Goal: Task Accomplishment & Management: Complete application form

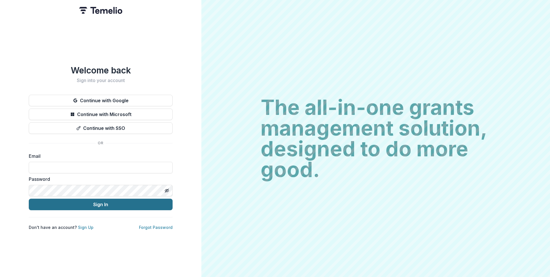
type input "**********"
click at [73, 201] on button "Sign In" at bounding box center [101, 203] width 144 height 11
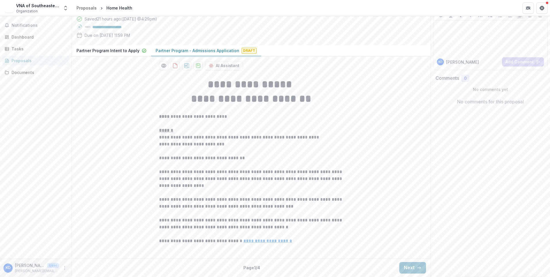
scroll to position [95, 0]
click at [411, 269] on button "Next" at bounding box center [412, 267] width 27 height 11
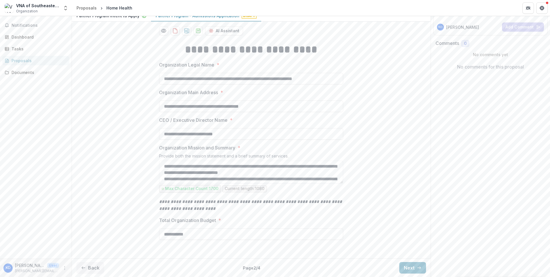
scroll to position [130, 0]
click at [414, 264] on button "Next" at bounding box center [412, 267] width 27 height 11
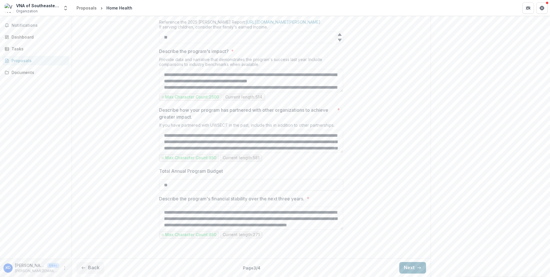
scroll to position [533, 0]
click at [414, 264] on button "Next" at bounding box center [412, 267] width 27 height 11
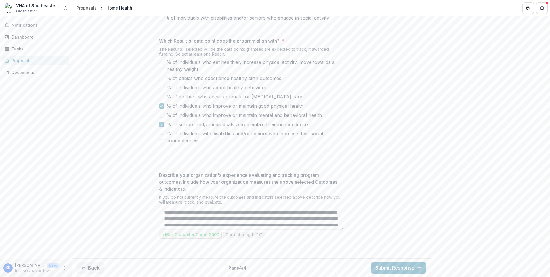
scroll to position [352, 0]
click at [413, 266] on button "Submit Response" at bounding box center [398, 267] width 55 height 11
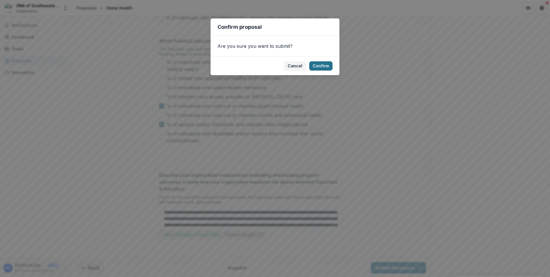
click at [326, 66] on button "Confirm" at bounding box center [320, 65] width 23 height 9
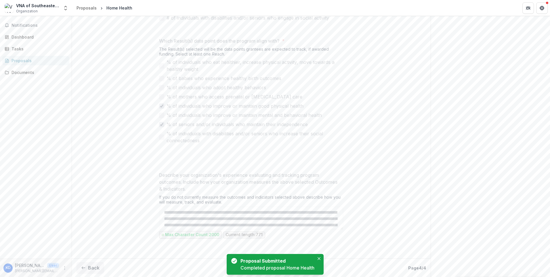
scroll to position [371, 0]
